Goal: Task Accomplishment & Management: Manage account settings

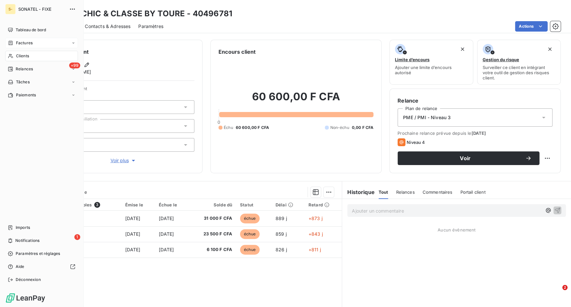
click at [15, 40] on div "Factures" at bounding box center [20, 43] width 25 height 6
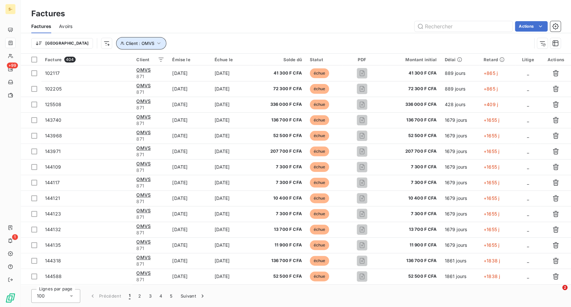
click at [155, 41] on icon "button" at bounding box center [158, 43] width 7 height 7
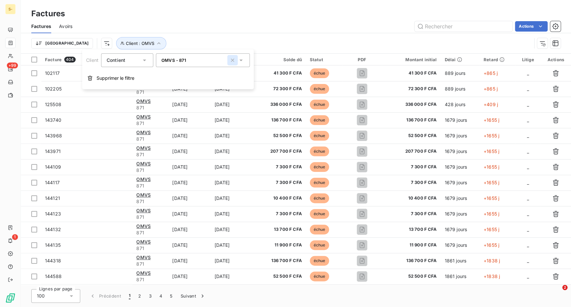
click at [234, 60] on icon "button" at bounding box center [232, 60] width 3 height 3
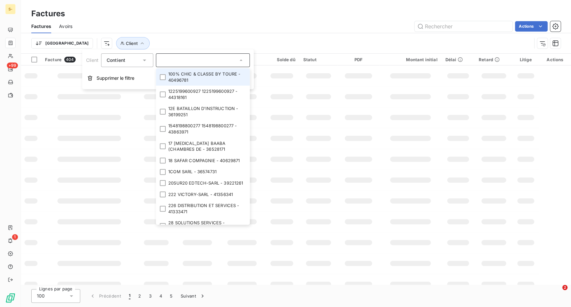
paste input "2831531"
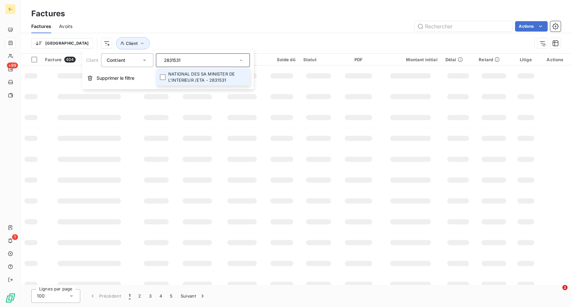
type input "2831531"
click at [193, 79] on li "NATIONAL DES SA MINISTER DE L'INTERIEUR /ETA - 2831531" at bounding box center [203, 76] width 94 height 17
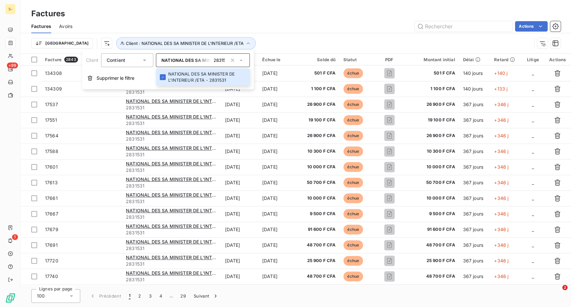
click at [262, 31] on div "Actions" at bounding box center [320, 26] width 480 height 10
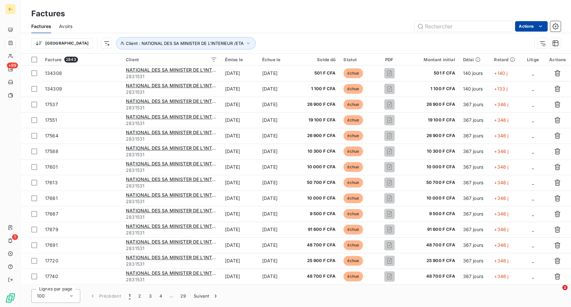
click at [536, 24] on html "S- +99 1 Factures Factures Avoirs Actions Trier Client : NATIONAL DES SA MINIST…" at bounding box center [285, 153] width 571 height 307
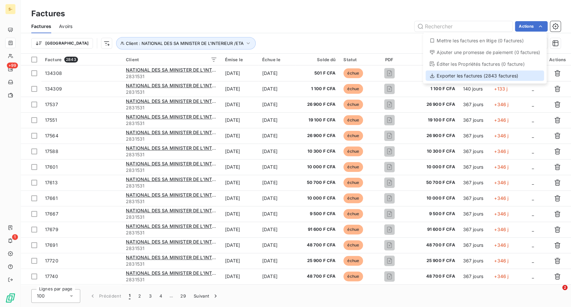
click at [511, 75] on div "Exporter les factures (2843 factures)" at bounding box center [484, 76] width 118 height 10
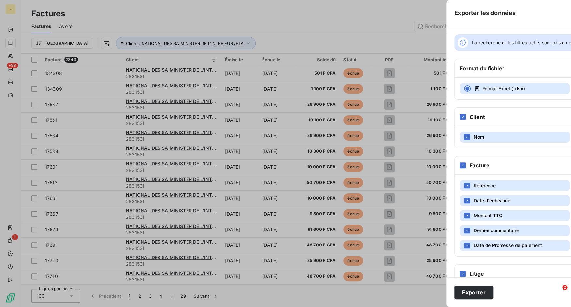
scroll to position [36, 0]
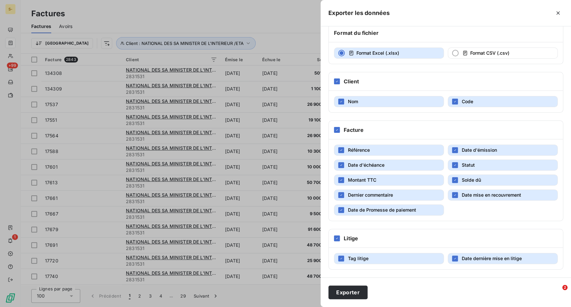
click at [333, 236] on div "Litige" at bounding box center [445, 238] width 234 height 19
click at [335, 239] on icon at bounding box center [337, 239] width 4 height 4
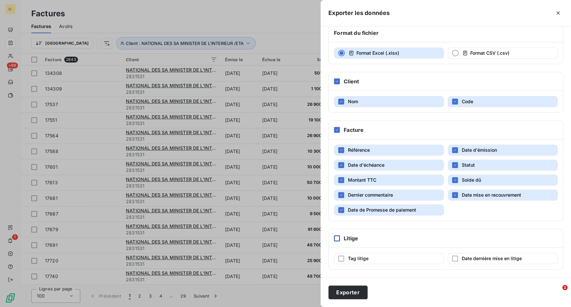
click at [372, 175] on button "Montant TTC" at bounding box center [389, 180] width 110 height 11
click at [385, 178] on button "Montant TTC" at bounding box center [389, 180] width 110 height 11
click at [378, 193] on span "Dernier commentaire" at bounding box center [370, 195] width 45 height 6
drag, startPoint x: 465, startPoint y: 194, endPoint x: 418, endPoint y: 209, distance: 49.8
click at [465, 194] on span "Date mise en recouvrement" at bounding box center [490, 195] width 59 height 6
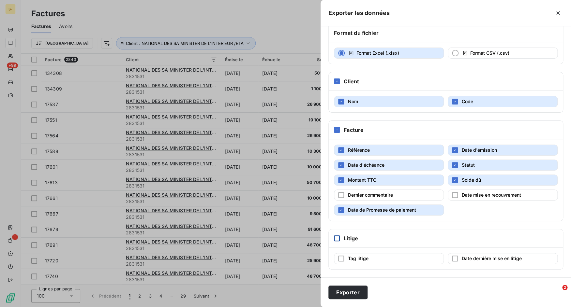
click at [404, 212] on span "Date de Promesse de paiement" at bounding box center [382, 210] width 68 height 6
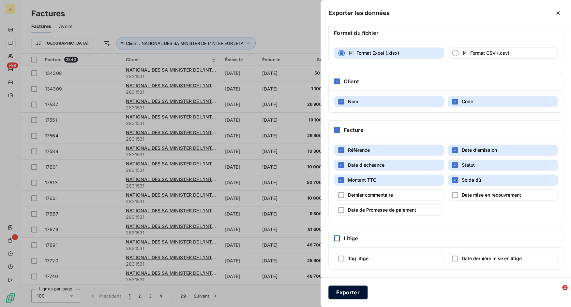
click at [353, 292] on button "Exporter" at bounding box center [347, 293] width 39 height 14
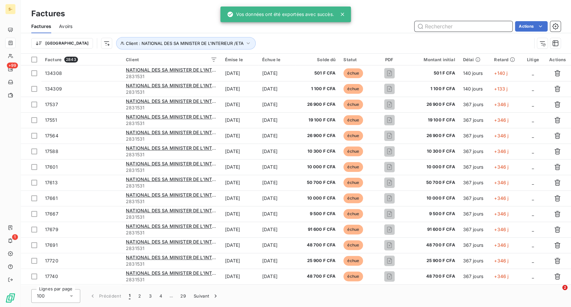
click at [471, 31] on input "text" at bounding box center [463, 26] width 98 height 10
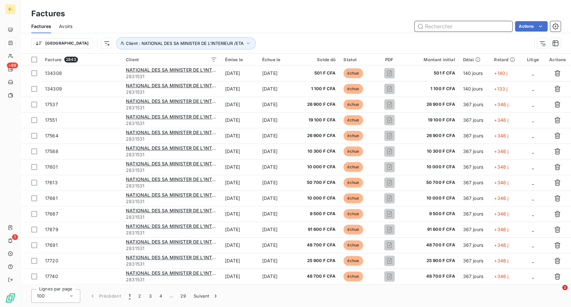
paste input "339141"
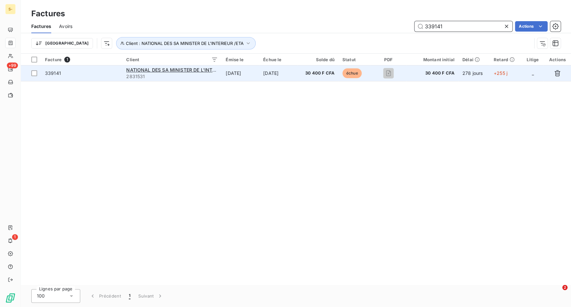
type input "339141"
click at [87, 77] on span "339141" at bounding box center [81, 73] width 73 height 7
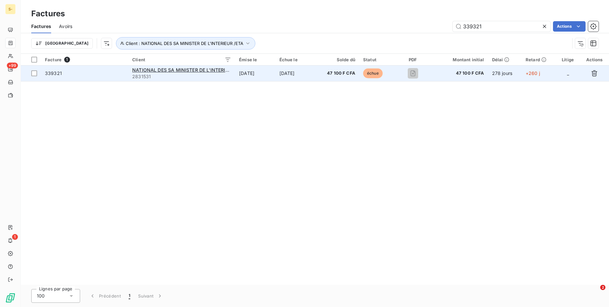
type input "339321"
click at [93, 74] on span "339321" at bounding box center [85, 73] width 80 height 7
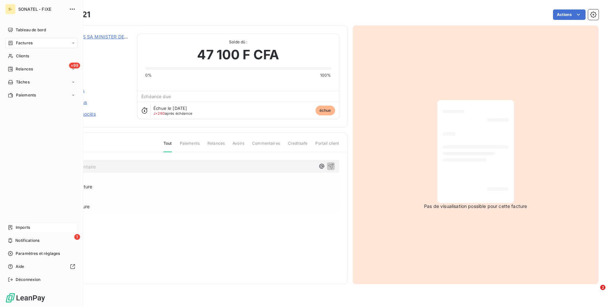
click at [14, 225] on div "Imports" at bounding box center [41, 227] width 73 height 10
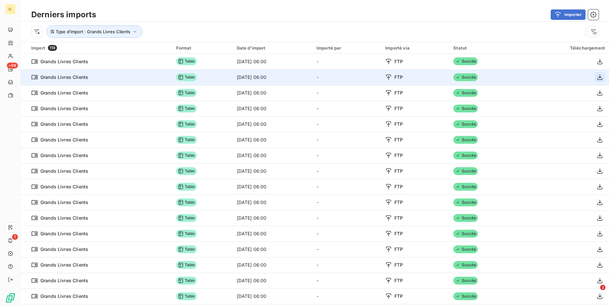
click at [570, 75] on icon "button" at bounding box center [600, 77] width 7 height 7
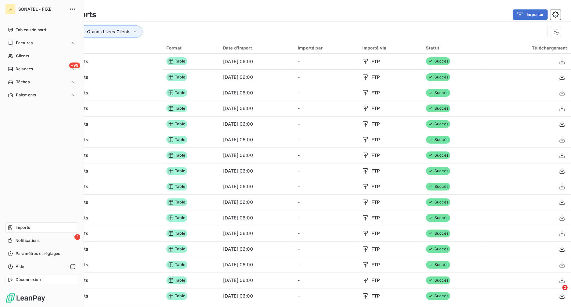
click at [26, 279] on span "Déconnexion" at bounding box center [28, 280] width 25 height 6
